Goal: Communication & Community: Participate in discussion

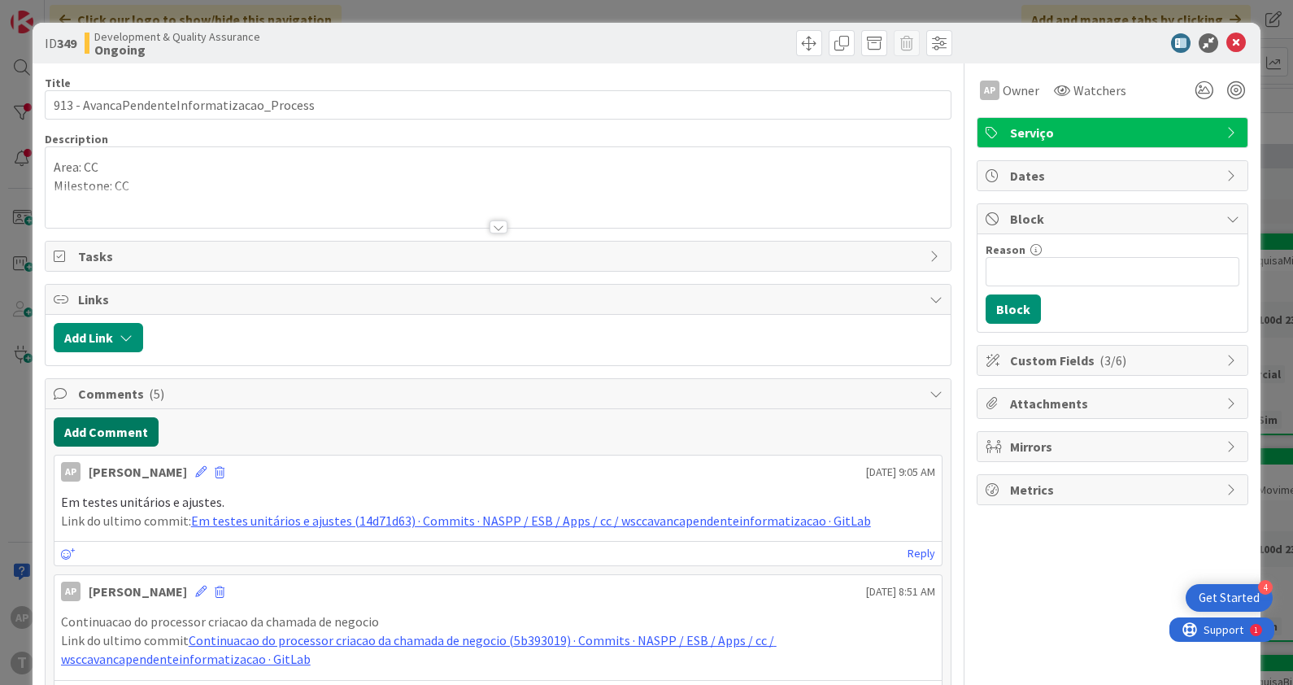
click at [99, 427] on button "Add Comment" at bounding box center [106, 431] width 105 height 29
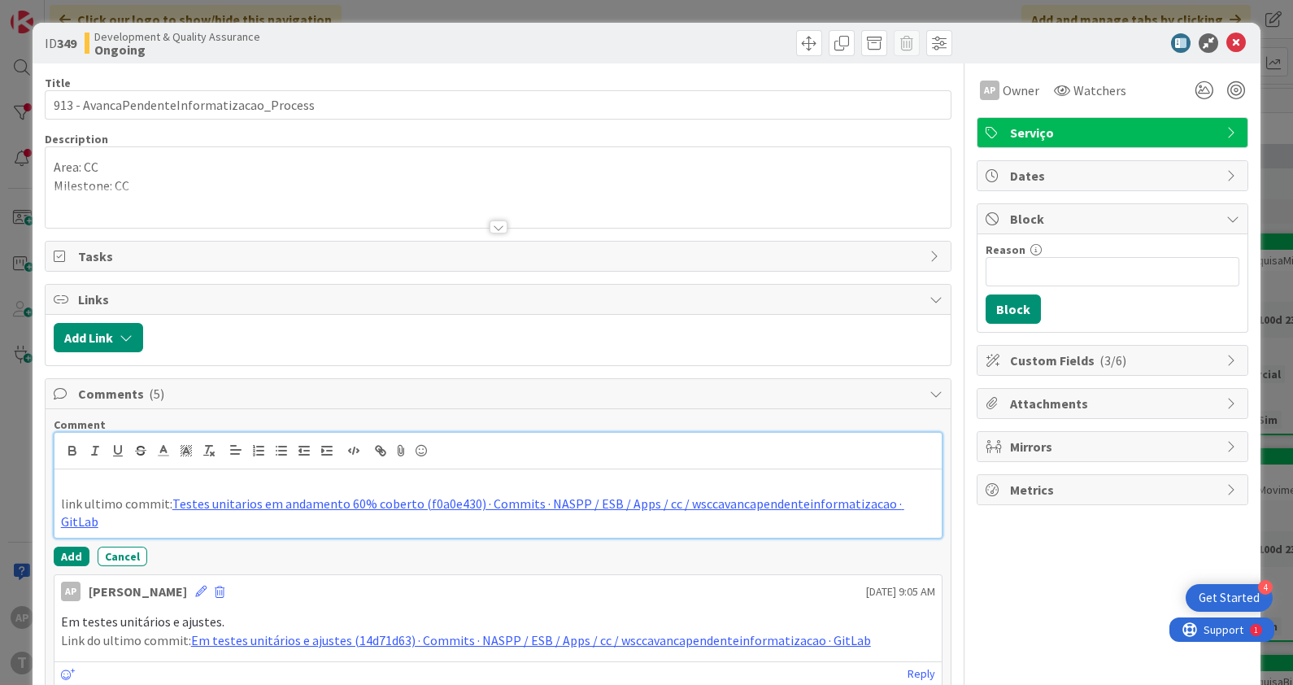
click at [134, 483] on p at bounding box center [498, 485] width 875 height 19
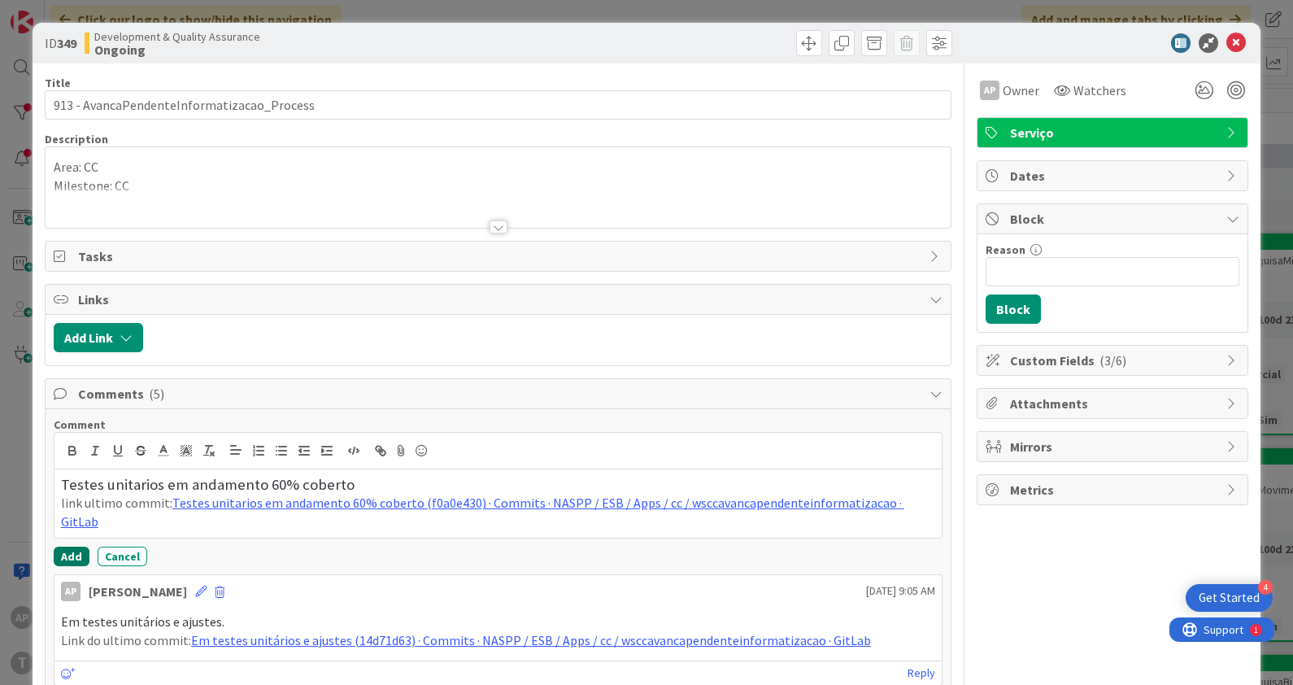
click at [69, 553] on button "Add" at bounding box center [72, 556] width 36 height 20
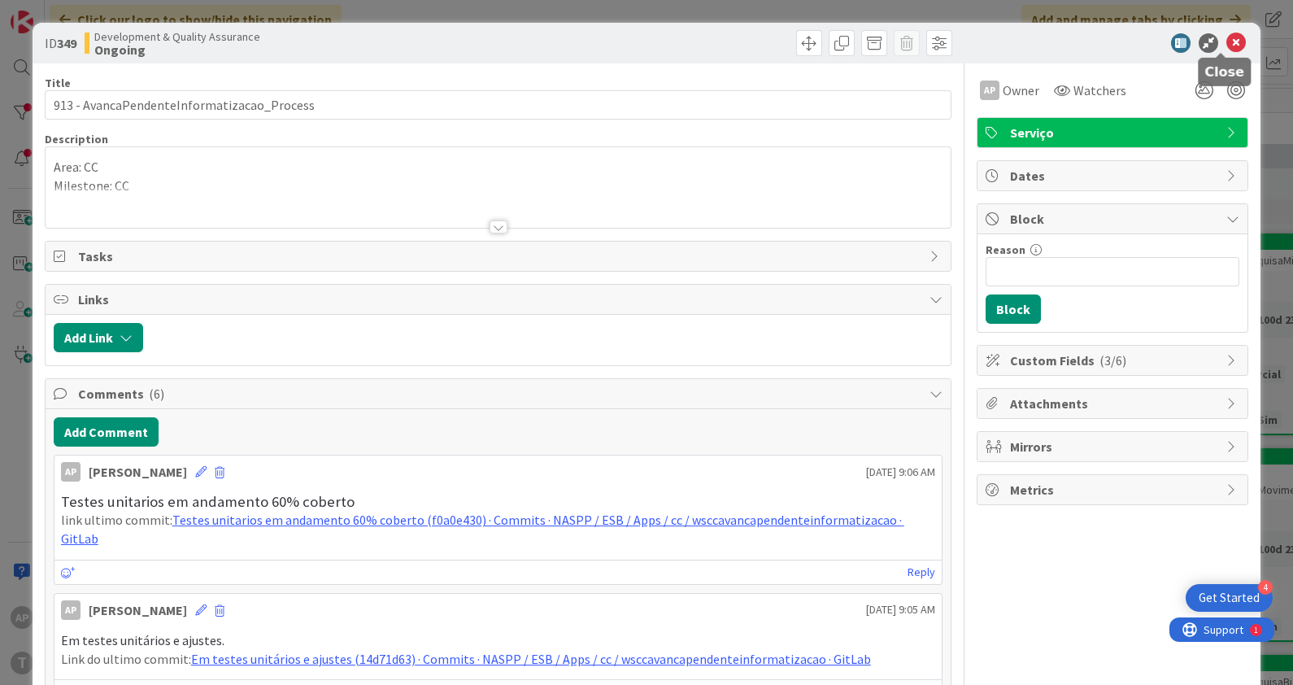
click at [1226, 45] on icon at bounding box center [1236, 43] width 20 height 20
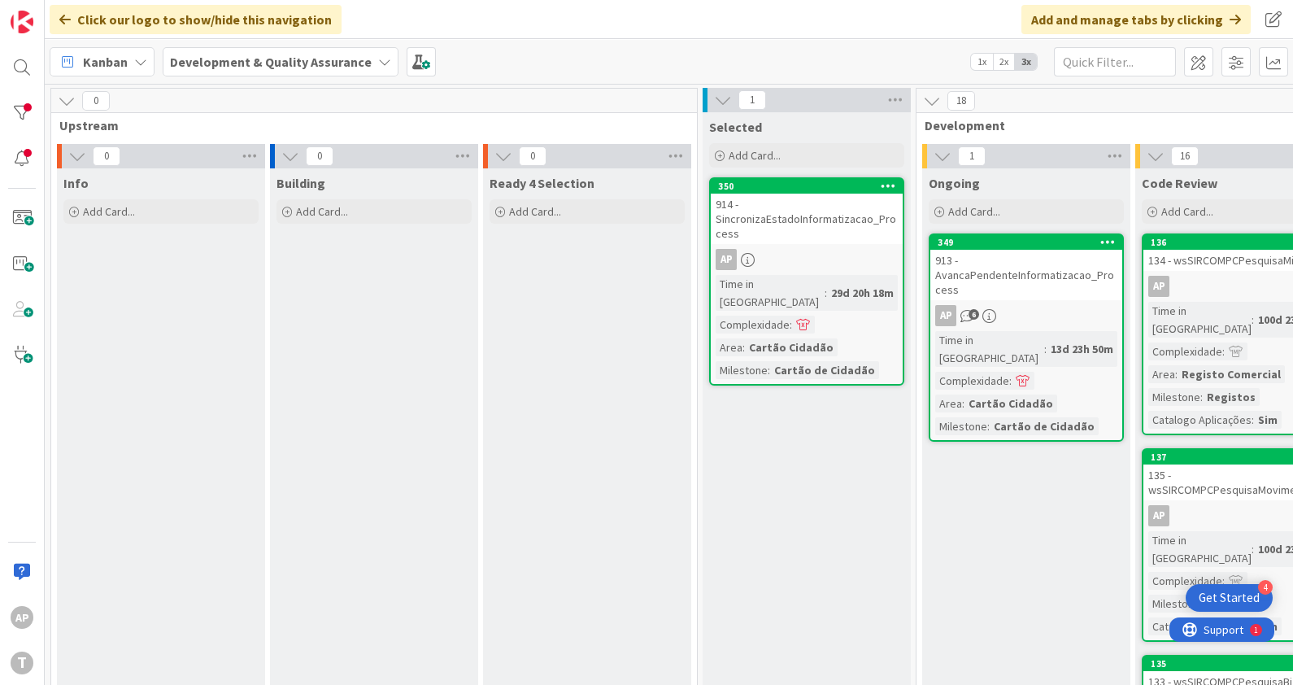
scroll to position [0, 28]
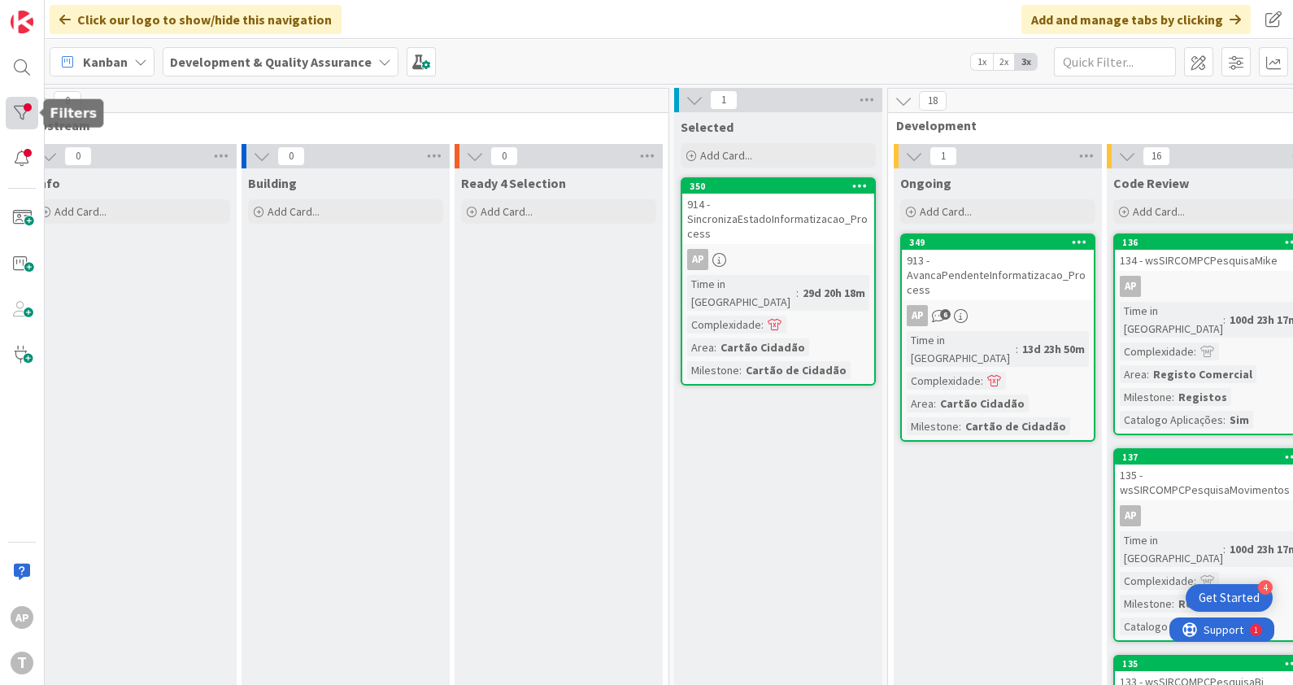
click at [16, 108] on div at bounding box center [22, 113] width 33 height 33
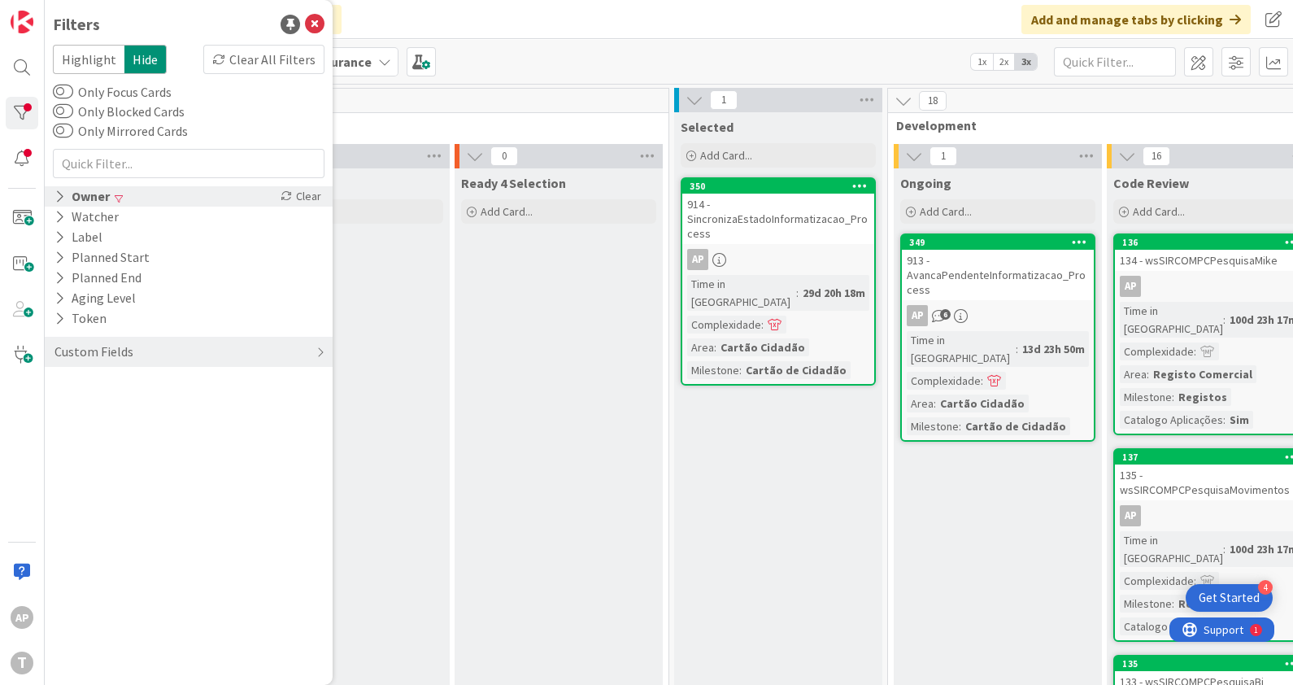
click at [59, 202] on icon at bounding box center [59, 196] width 11 height 14
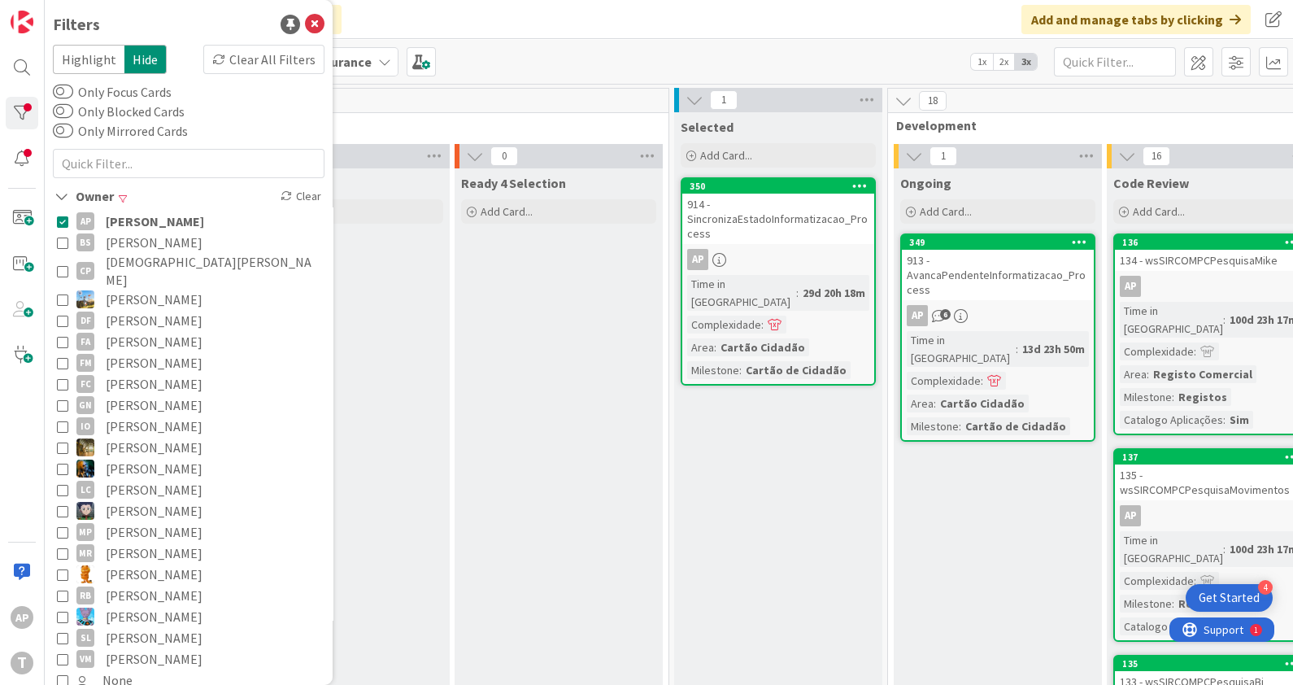
click at [63, 222] on icon at bounding box center [62, 220] width 11 height 11
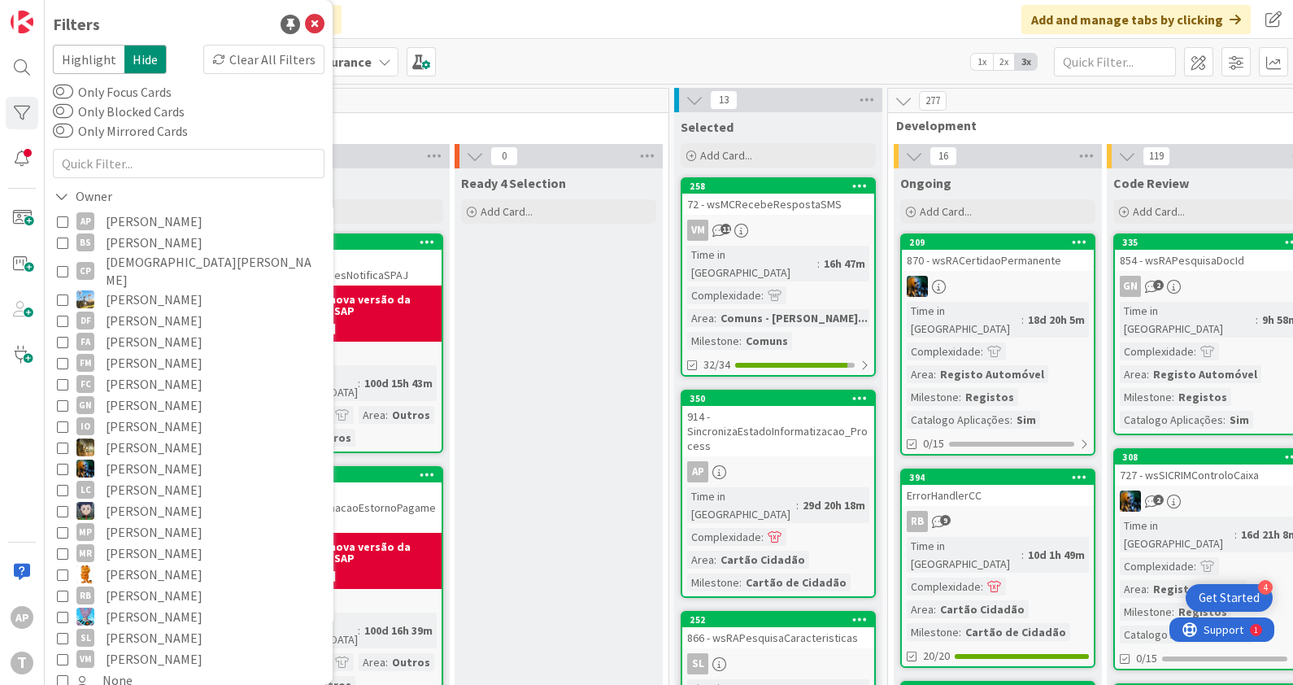
click at [63, 222] on icon at bounding box center [62, 220] width 11 height 11
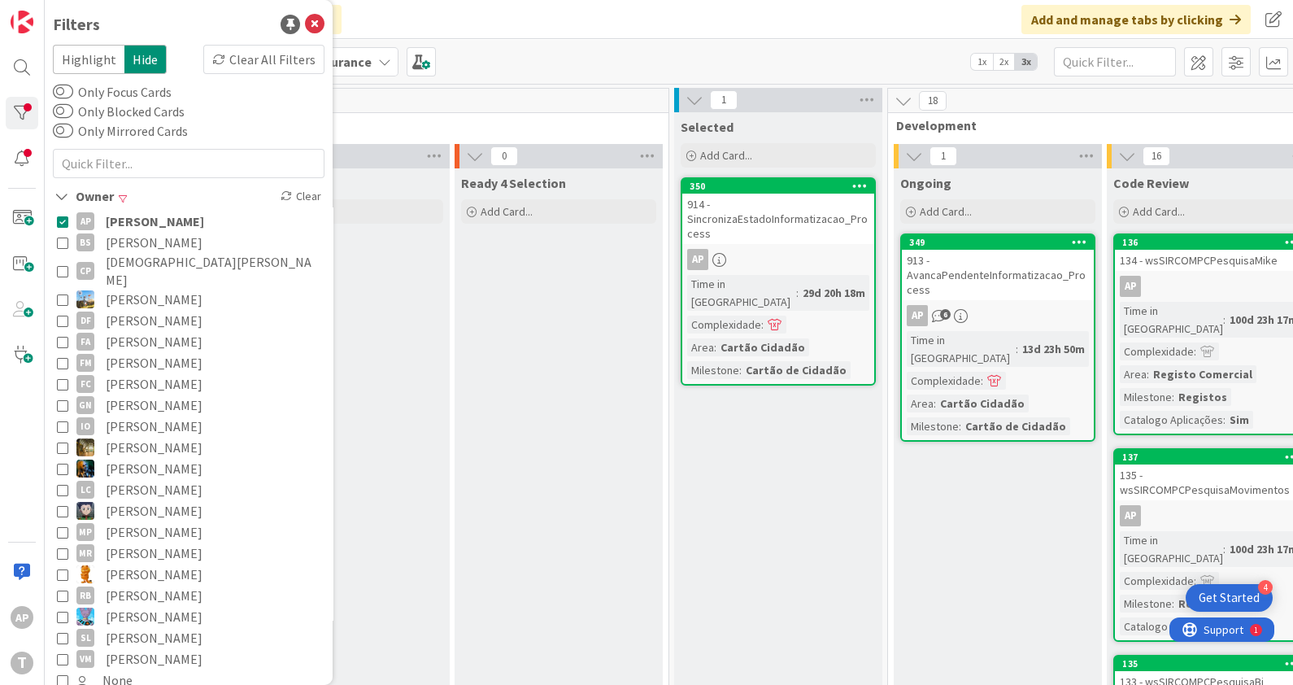
click at [994, 375] on span at bounding box center [994, 380] width 15 height 11
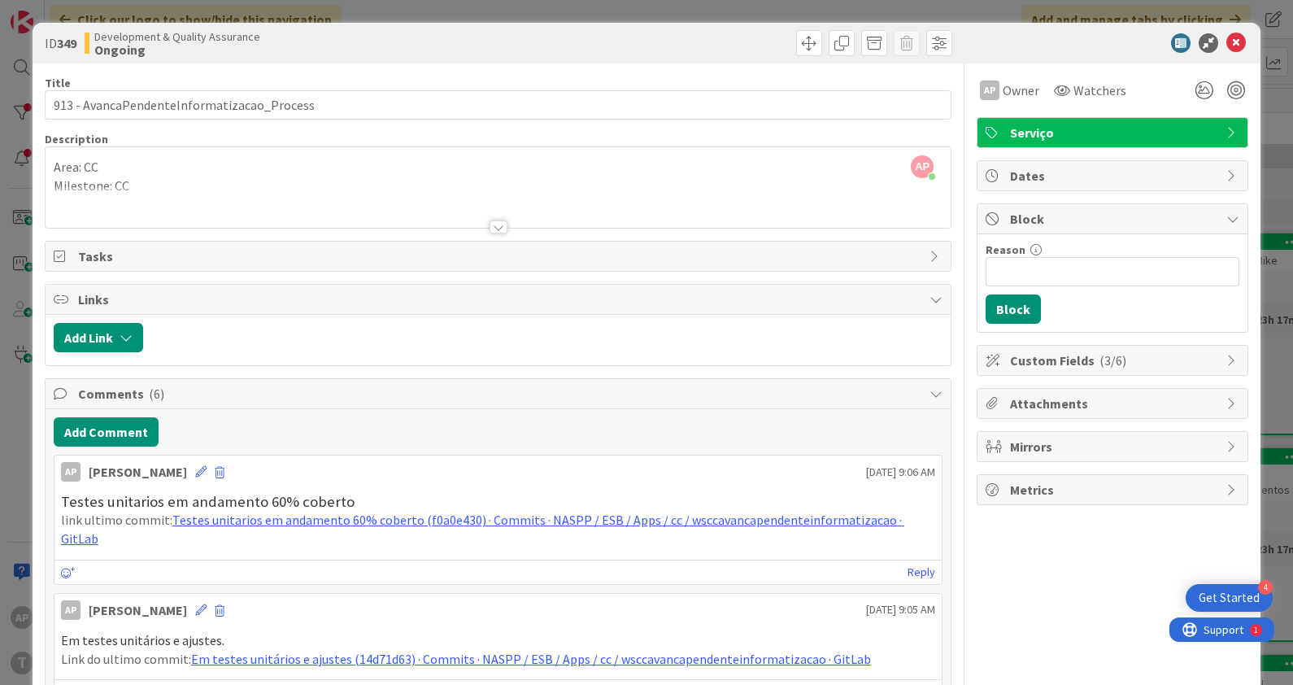
click at [493, 224] on div at bounding box center [498, 226] width 18 height 13
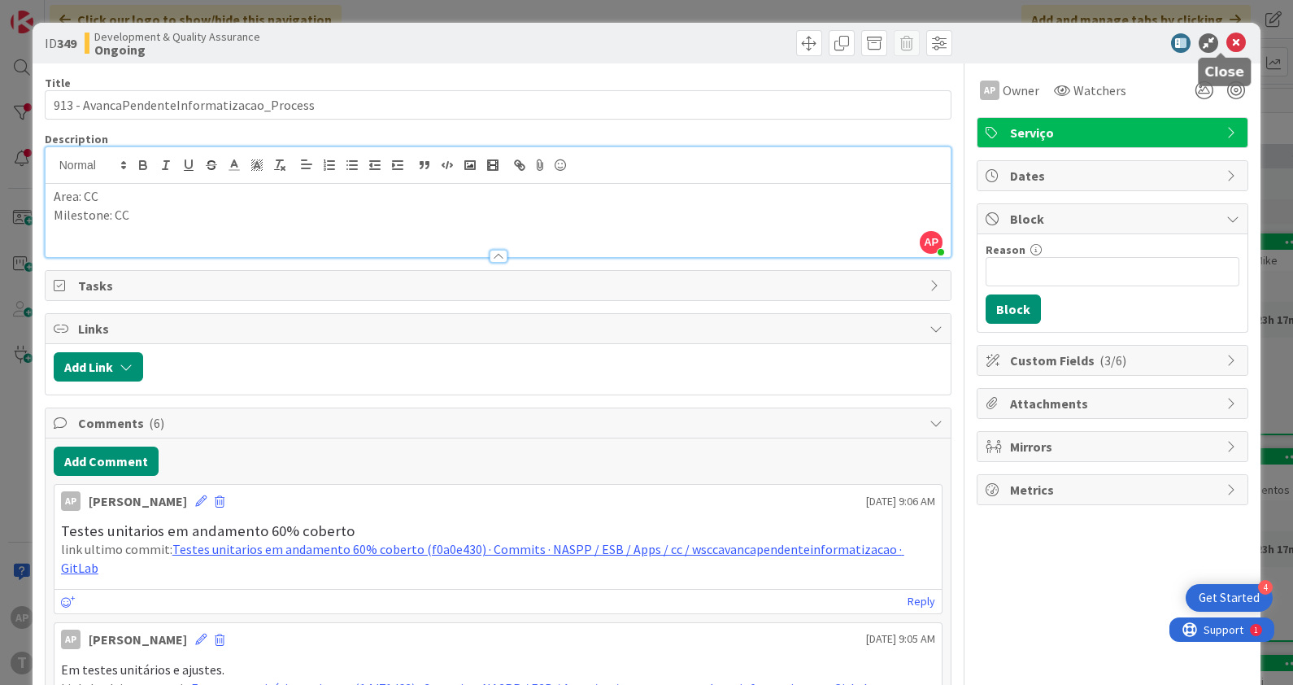
click at [1226, 38] on icon at bounding box center [1236, 43] width 20 height 20
